Goal: Task Accomplishment & Management: Manage account settings

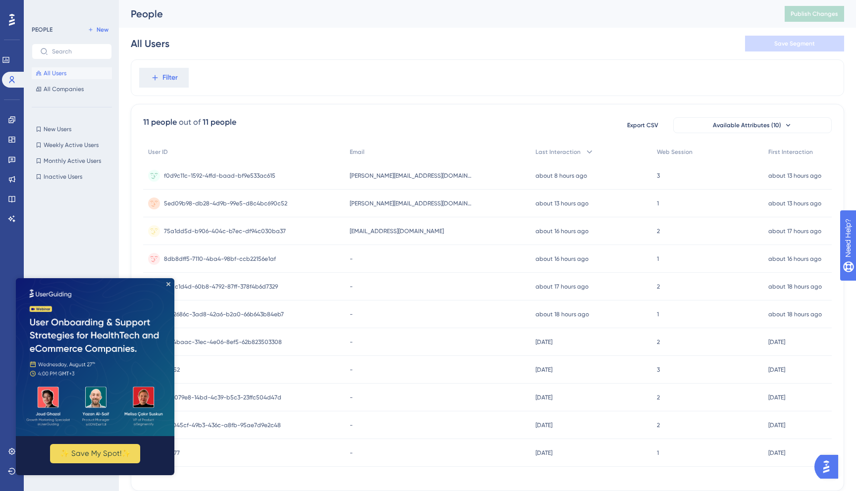
scroll to position [36, 0]
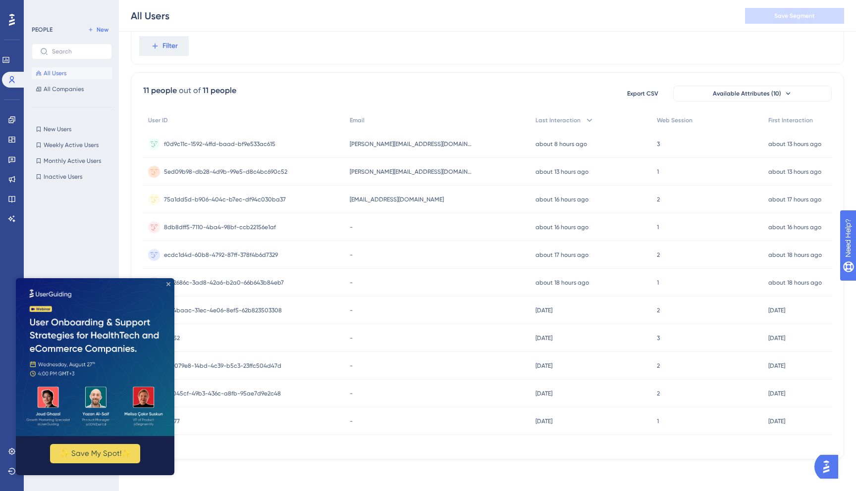
click at [169, 283] on icon "Close Preview" at bounding box center [168, 284] width 4 height 4
